Goal: Transaction & Acquisition: Purchase product/service

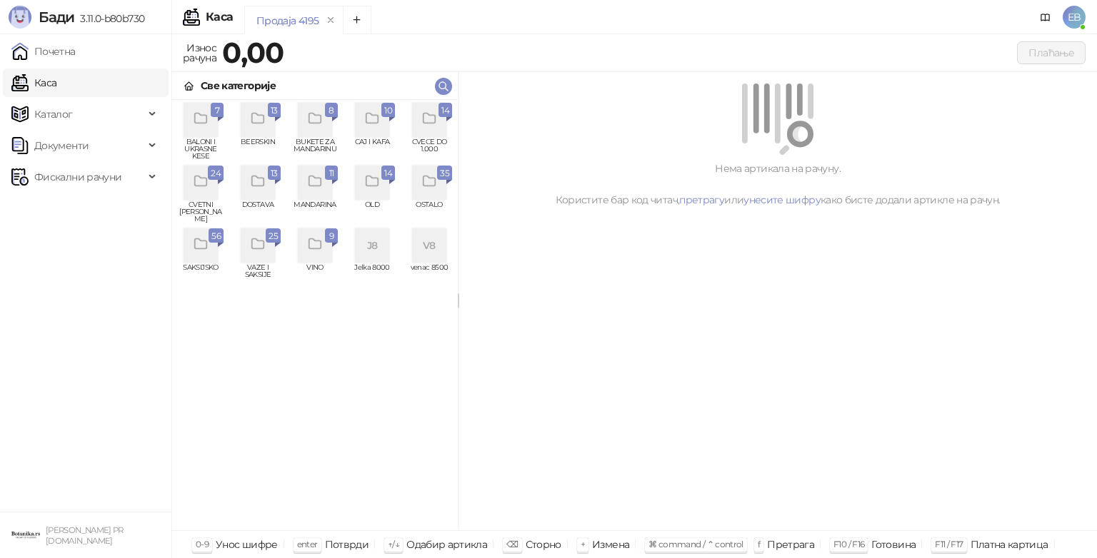
click at [203, 254] on div "grid" at bounding box center [201, 246] width 34 height 34
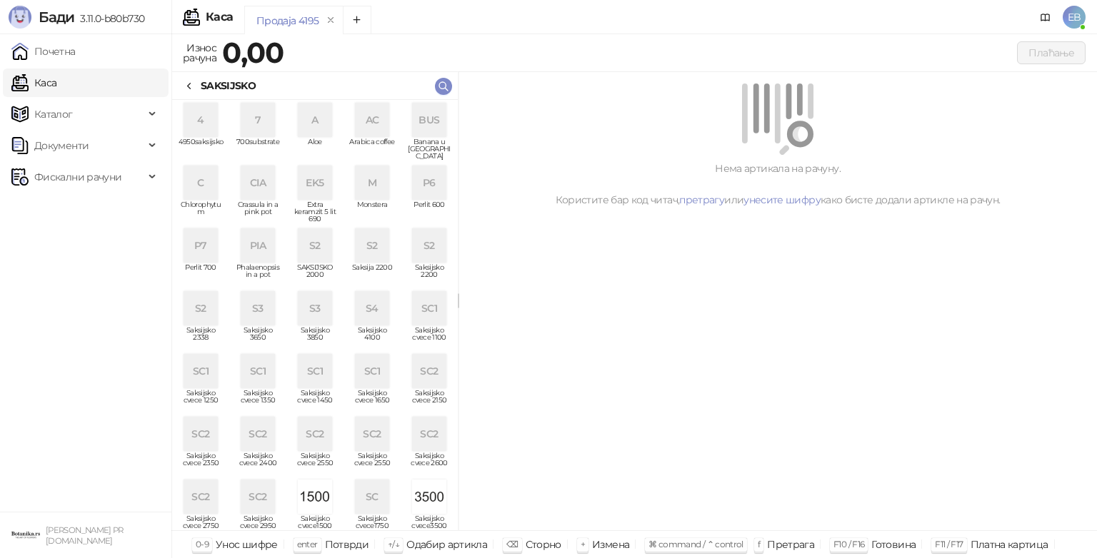
click at [377, 386] on div "SC1" at bounding box center [372, 371] width 34 height 34
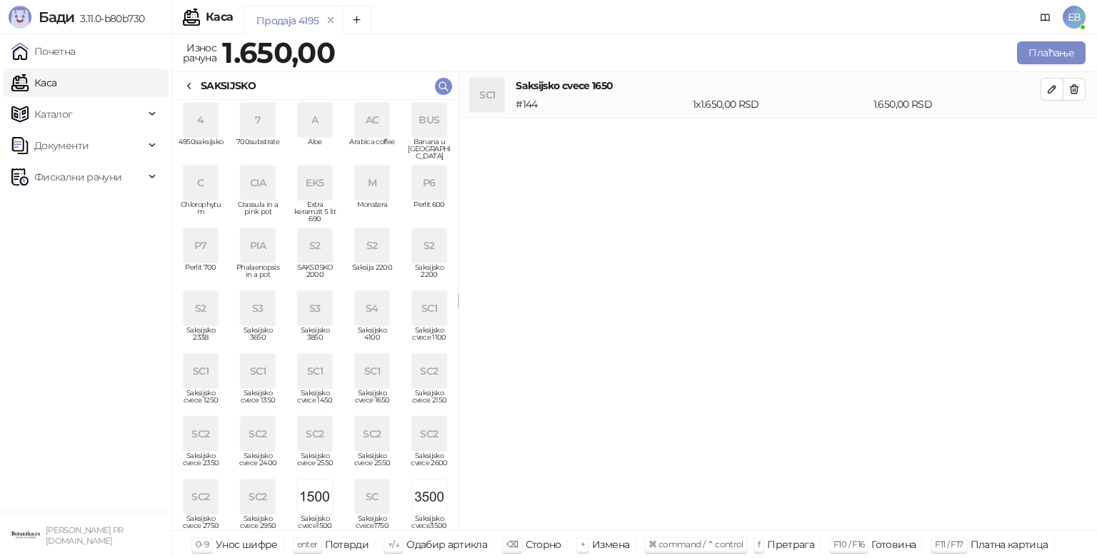
click at [190, 86] on icon at bounding box center [189, 86] width 11 height 11
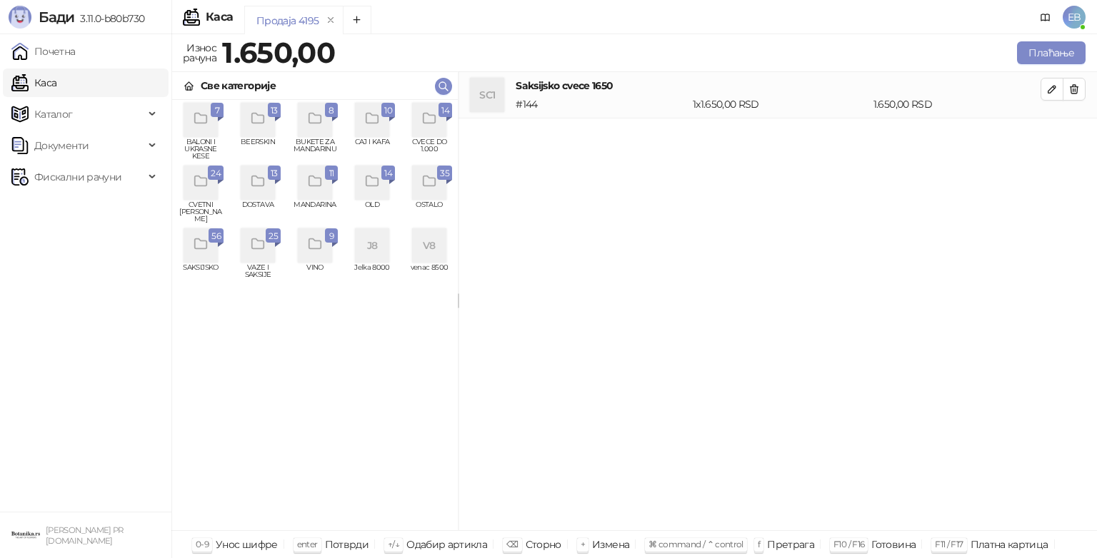
click at [428, 131] on div "grid" at bounding box center [429, 120] width 34 height 34
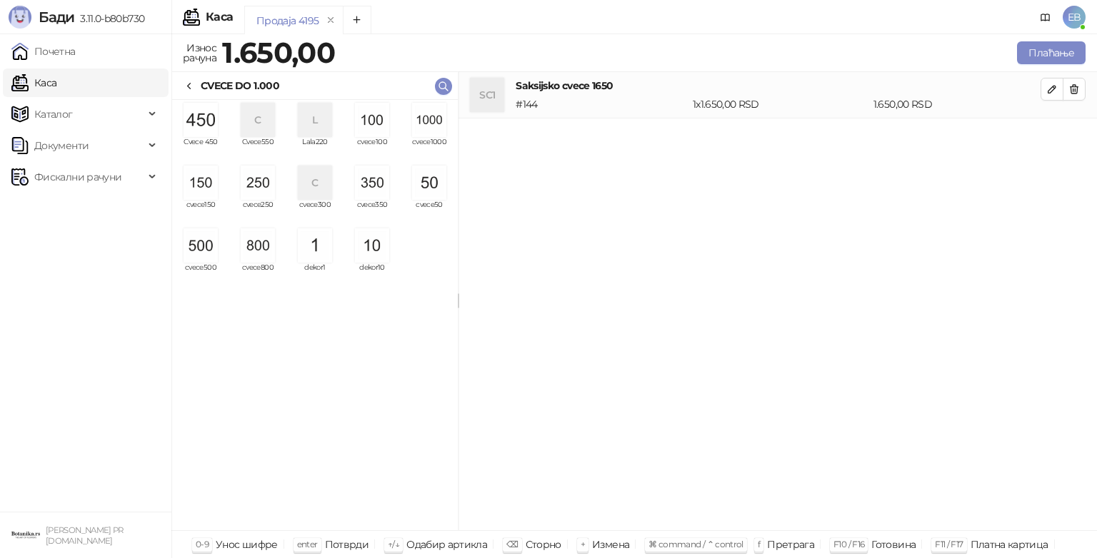
click at [374, 129] on img "grid" at bounding box center [372, 120] width 34 height 34
click at [1052, 46] on button "Плаћање" at bounding box center [1051, 52] width 69 height 23
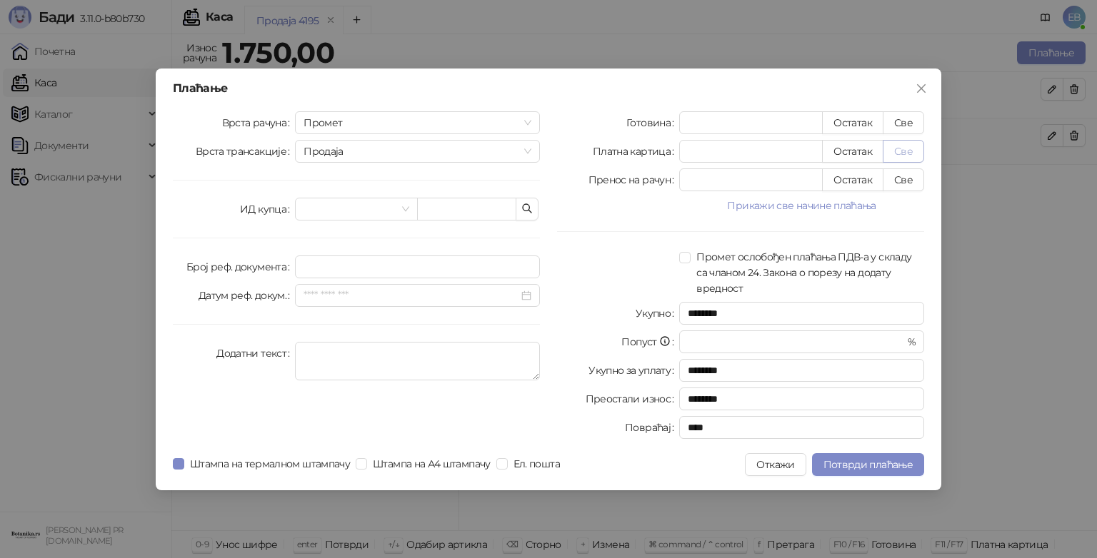
click at [900, 150] on button "Све" at bounding box center [903, 151] width 41 height 23
type input "****"
click at [876, 463] on span "Потврди плаћање" at bounding box center [867, 464] width 89 height 13
